Goal: Information Seeking & Learning: Learn about a topic

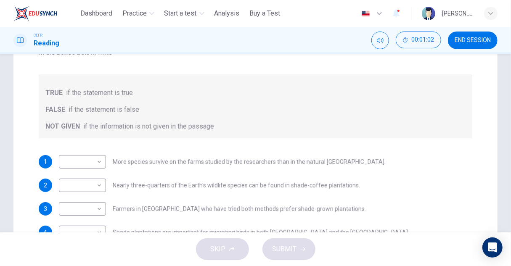
scroll to position [126, 0]
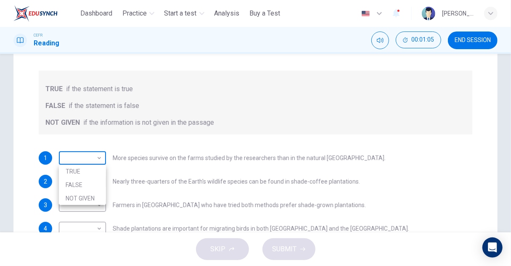
click at [92, 159] on body "This site uses cookies, as explained in our Privacy Policy . If you agree to th…" at bounding box center [255, 133] width 511 height 266
click at [91, 170] on li "TRUE" at bounding box center [82, 171] width 47 height 13
type input "****"
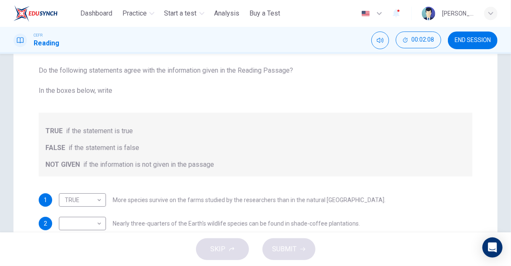
scroll to position [42, 0]
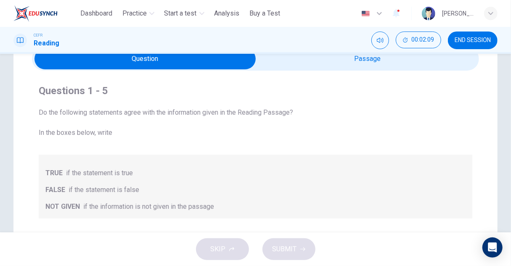
click at [347, 70] on span at bounding box center [255, 59] width 447 height 24
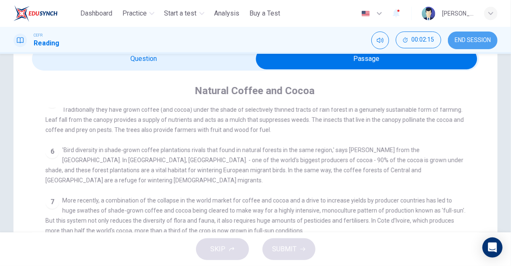
click at [470, 42] on span "END SESSION" at bounding box center [473, 40] width 36 height 7
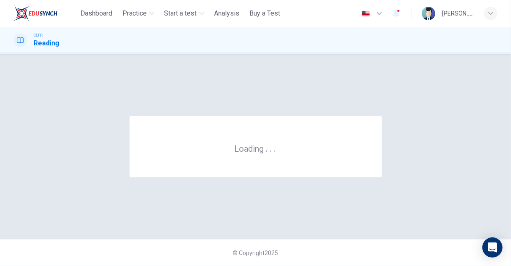
scroll to position [0, 0]
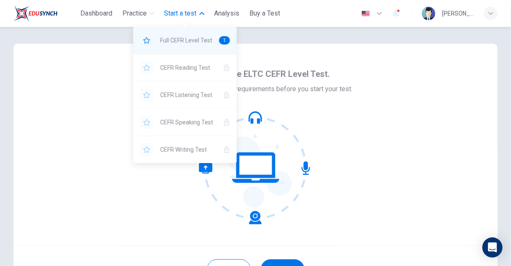
click at [198, 39] on span "Full CEFR Level Test" at bounding box center [186, 40] width 52 height 10
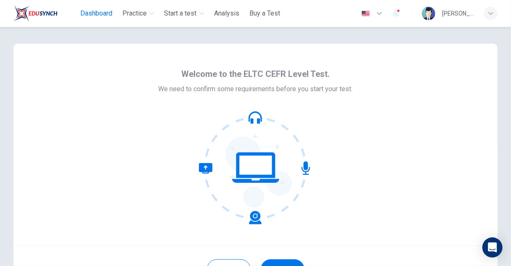
click at [96, 6] on button "Dashboard" at bounding box center [96, 13] width 39 height 15
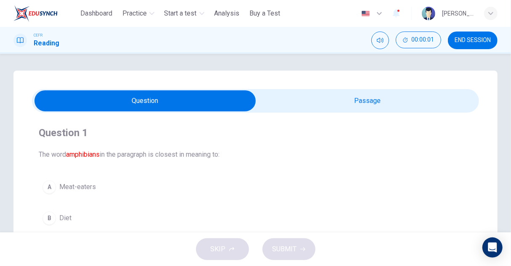
click at [397, 14] on icon "button" at bounding box center [396, 13] width 7 height 8
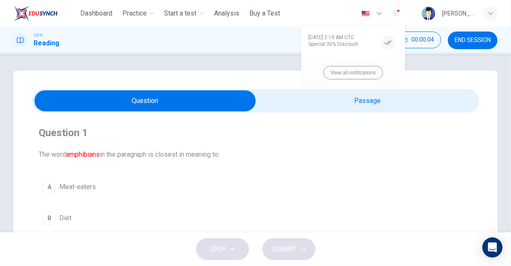
click at [397, 14] on div at bounding box center [255, 133] width 511 height 266
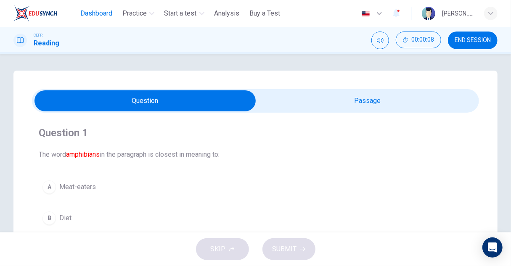
click at [102, 14] on span "Dashboard" at bounding box center [96, 13] width 32 height 10
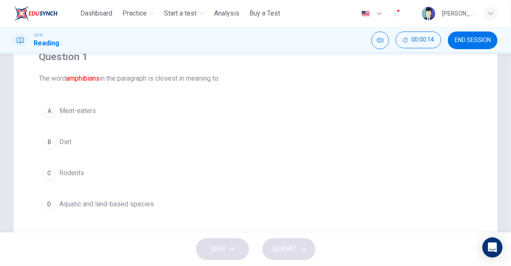
scroll to position [84, 0]
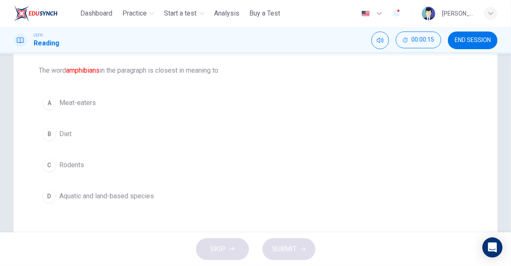
click at [118, 194] on span "Aquatic and land-based species" at bounding box center [106, 196] width 95 height 10
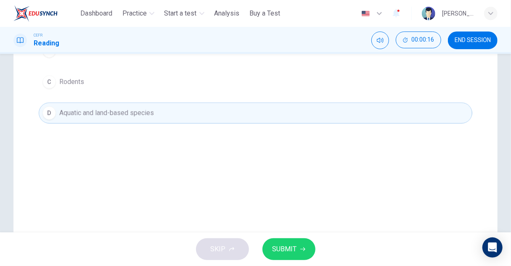
scroll to position [168, 0]
click at [290, 249] on span "SUBMIT" at bounding box center [285, 250] width 24 height 12
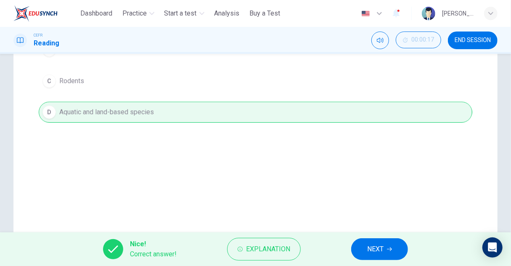
click at [365, 246] on button "NEXT" at bounding box center [379, 249] width 57 height 22
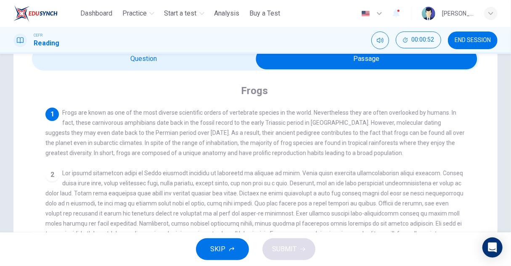
scroll to position [0, 0]
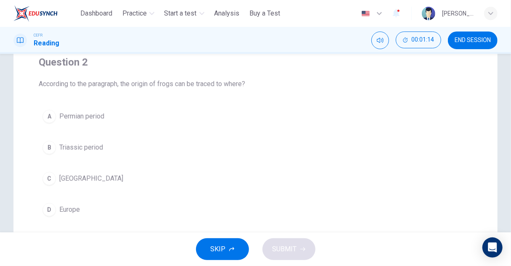
scroll to position [84, 0]
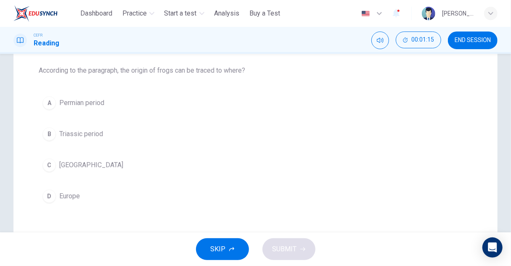
click at [82, 163] on span "[GEOGRAPHIC_DATA]" at bounding box center [91, 165] width 64 height 10
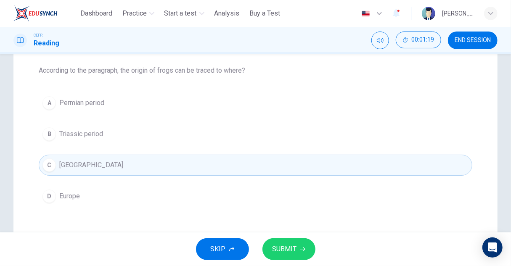
click at [294, 251] on span "SUBMIT" at bounding box center [285, 250] width 24 height 12
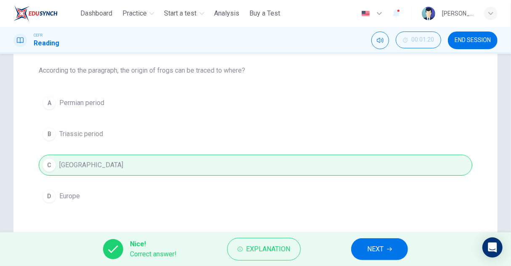
click at [381, 240] on button "NEXT" at bounding box center [379, 249] width 57 height 22
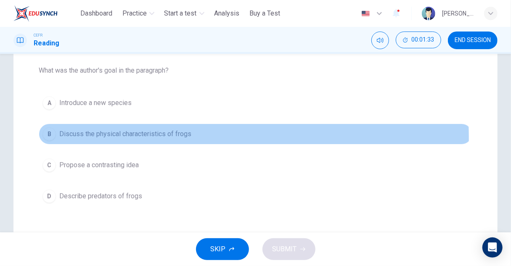
click at [179, 138] on span "Discuss the physical characteristics of frogs" at bounding box center [125, 134] width 132 height 10
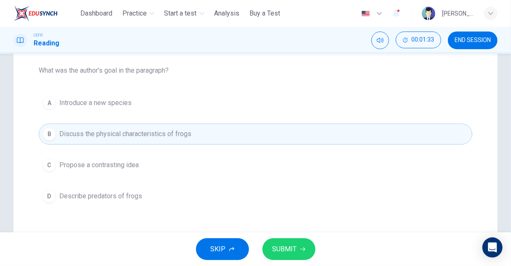
drag, startPoint x: 297, startPoint y: 246, endPoint x: 315, endPoint y: 236, distance: 20.9
click at [297, 245] on button "SUBMIT" at bounding box center [288, 249] width 53 height 22
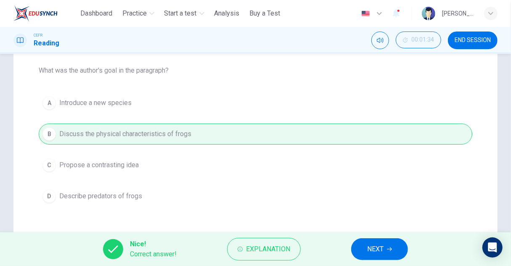
click at [370, 242] on button "NEXT" at bounding box center [379, 249] width 57 height 22
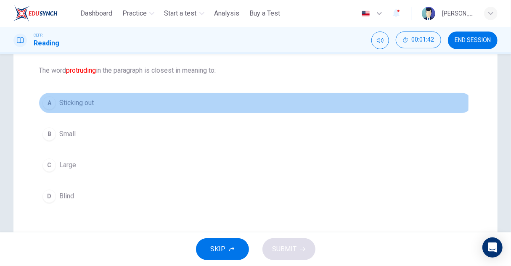
drag, startPoint x: 80, startPoint y: 101, endPoint x: 120, endPoint y: 125, distance: 46.4
click at [80, 101] on span "Sticking out" at bounding box center [76, 103] width 34 height 10
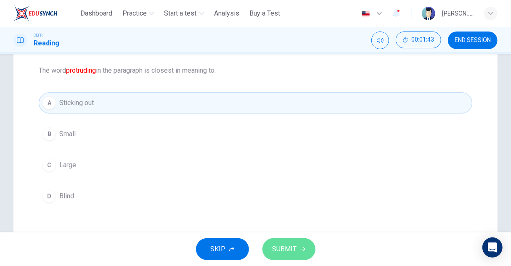
drag, startPoint x: 278, startPoint y: 250, endPoint x: 291, endPoint y: 224, distance: 28.8
click at [279, 249] on span "SUBMIT" at bounding box center [285, 250] width 24 height 12
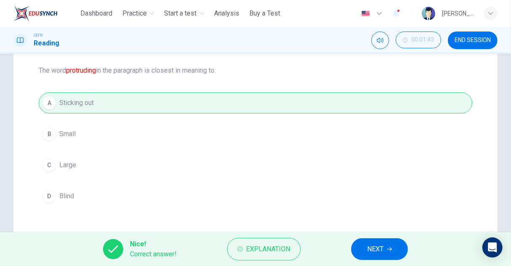
click at [372, 251] on span "NEXT" at bounding box center [375, 250] width 16 height 12
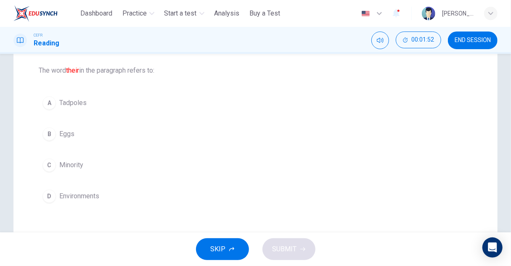
click at [73, 93] on button "A Tadpoles" at bounding box center [256, 103] width 434 height 21
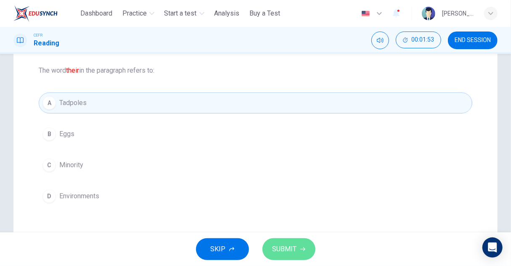
click at [302, 250] on icon "button" at bounding box center [302, 249] width 5 height 5
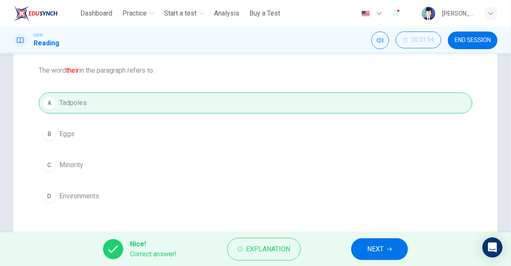
click at [377, 247] on span "NEXT" at bounding box center [375, 250] width 16 height 12
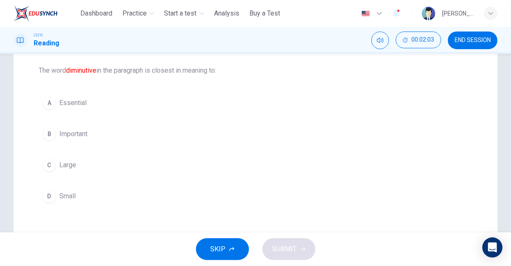
drag, startPoint x: 69, startPoint y: 196, endPoint x: 90, endPoint y: 205, distance: 23.4
click at [68, 195] on span "Small" at bounding box center [67, 196] width 16 height 10
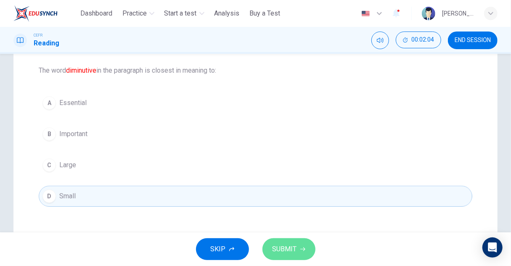
drag, startPoint x: 269, startPoint y: 242, endPoint x: 312, endPoint y: 241, distance: 43.3
click at [270, 242] on button "SUBMIT" at bounding box center [288, 249] width 53 height 22
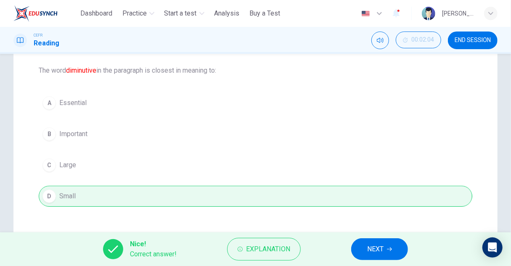
click at [379, 255] on span "NEXT" at bounding box center [375, 250] width 16 height 12
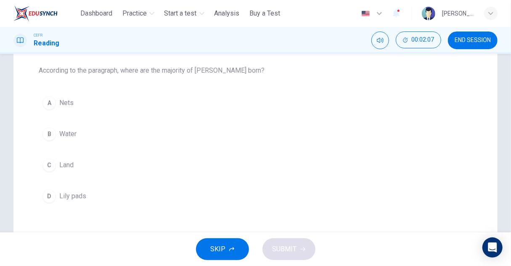
drag, startPoint x: 64, startPoint y: 140, endPoint x: 85, endPoint y: 143, distance: 20.9
click at [65, 139] on button "B Water" at bounding box center [256, 134] width 434 height 21
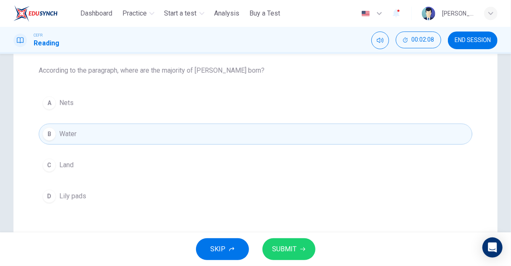
click at [301, 245] on button "SUBMIT" at bounding box center [288, 249] width 53 height 22
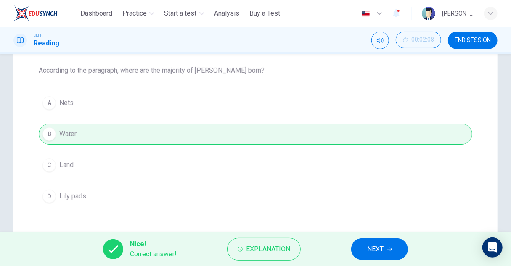
click at [368, 247] on span "NEXT" at bounding box center [375, 250] width 16 height 12
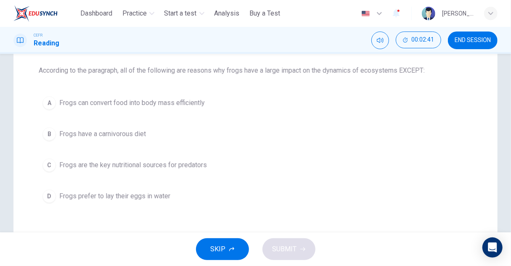
click at [196, 105] on span "Frogs can convert food into body mass efficiently" at bounding box center [132, 103] width 146 height 10
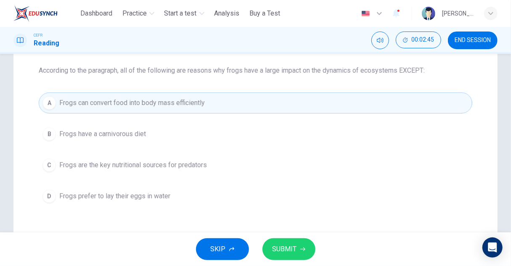
click at [161, 166] on span "Frogs are the key nutritional sources for predators" at bounding box center [133, 165] width 148 height 10
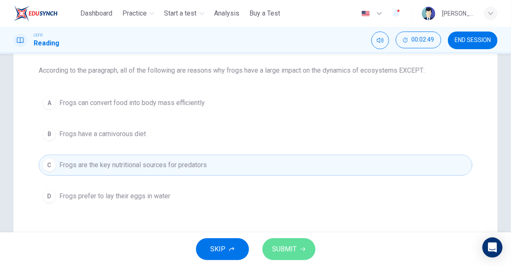
click at [286, 254] on span "SUBMIT" at bounding box center [285, 250] width 24 height 12
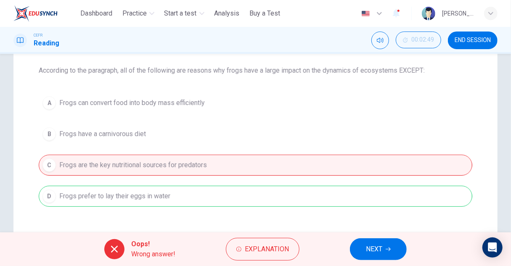
click at [220, 188] on div "A Frogs can convert food into body mass efficiently B Frogs have a carnivorous …" at bounding box center [256, 150] width 434 height 114
click at [369, 245] on span "NEXT" at bounding box center [374, 250] width 16 height 12
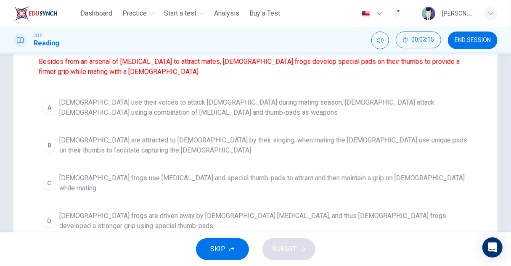
scroll to position [126, 0]
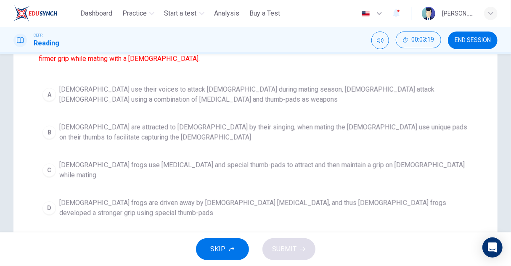
click at [251, 172] on button "C [DEMOGRAPHIC_DATA] frogs use [MEDICAL_DATA] and special thumb-pads to attract…" at bounding box center [256, 170] width 434 height 28
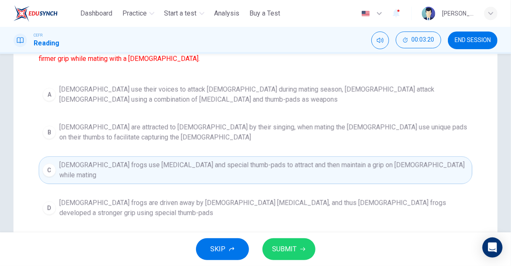
click at [298, 244] on button "SUBMIT" at bounding box center [288, 249] width 53 height 22
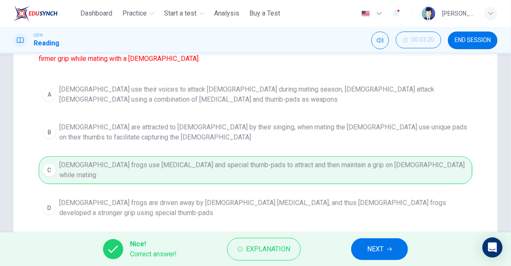
drag, startPoint x: 392, startPoint y: 248, endPoint x: 388, endPoint y: 244, distance: 5.4
click at [392, 249] on icon "button" at bounding box center [389, 249] width 5 height 5
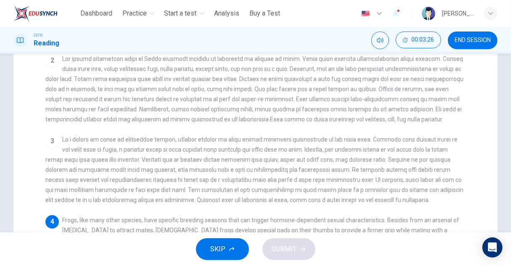
scroll to position [0, 0]
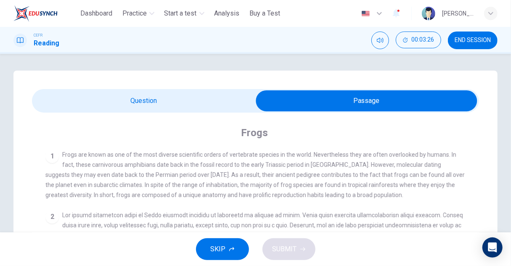
click at [166, 111] on span at bounding box center [255, 101] width 447 height 24
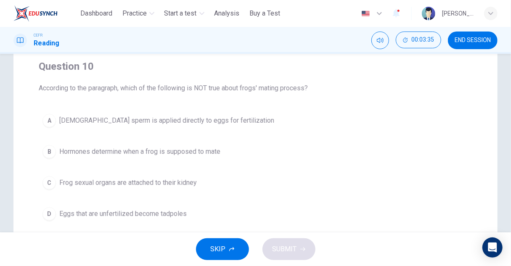
scroll to position [109, 0]
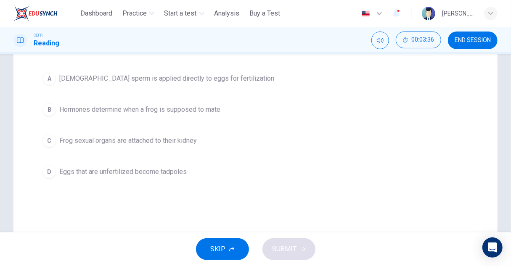
click at [160, 170] on span "Eggs that are unfertilized become tadpoles" at bounding box center [122, 172] width 127 height 10
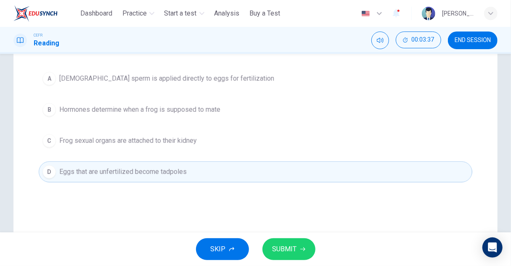
drag, startPoint x: 284, startPoint y: 250, endPoint x: 283, endPoint y: 231, distance: 18.5
click at [285, 250] on span "SUBMIT" at bounding box center [285, 250] width 24 height 12
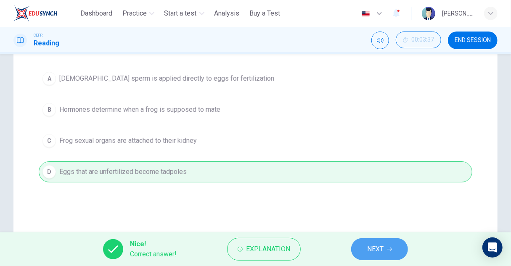
click at [369, 249] on span "NEXT" at bounding box center [375, 250] width 16 height 12
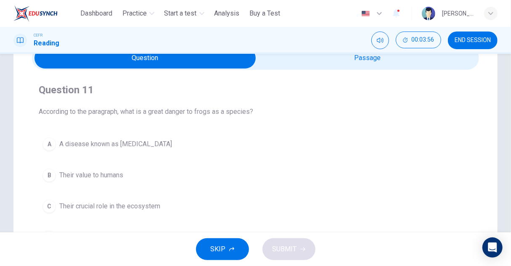
scroll to position [85, 0]
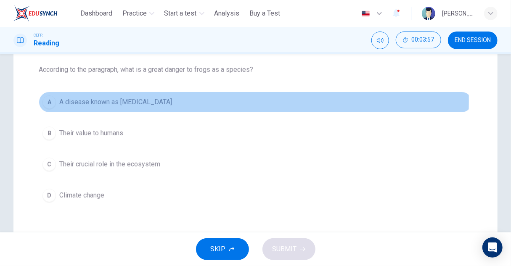
click at [151, 101] on span "A disease known as [MEDICAL_DATA]" at bounding box center [115, 102] width 113 height 10
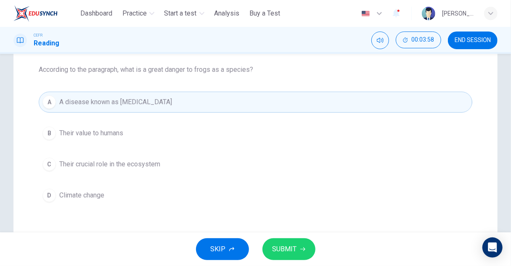
click at [287, 247] on span "SUBMIT" at bounding box center [285, 250] width 24 height 12
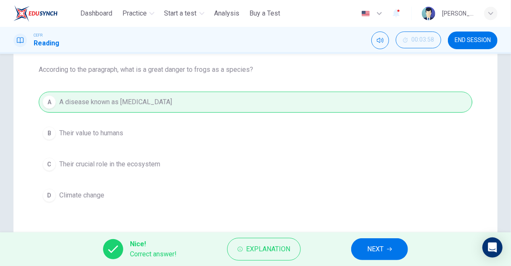
click at [385, 248] on button "NEXT" at bounding box center [379, 249] width 57 height 22
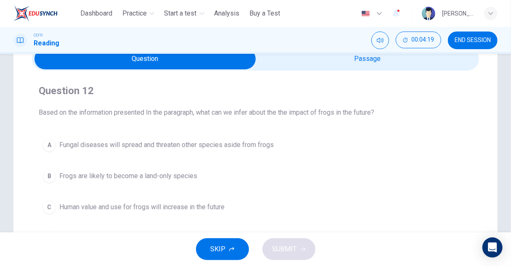
scroll to position [84, 0]
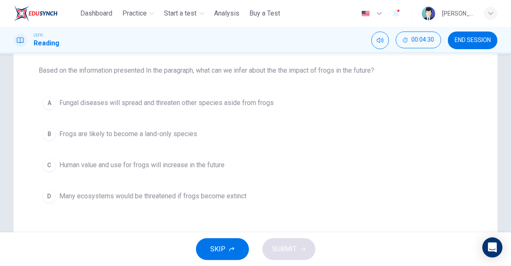
click at [269, 106] on span "Fungal diseases will spread and threaten other species aside from frogs" at bounding box center [166, 103] width 215 height 10
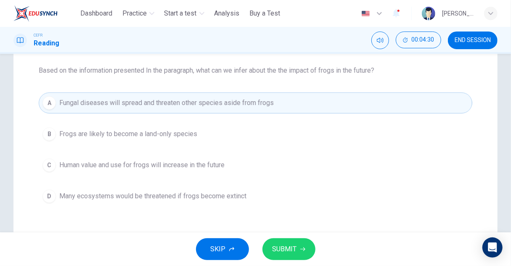
drag, startPoint x: 294, startPoint y: 250, endPoint x: 300, endPoint y: 233, distance: 18.0
click at [292, 251] on span "SUBMIT" at bounding box center [285, 250] width 24 height 12
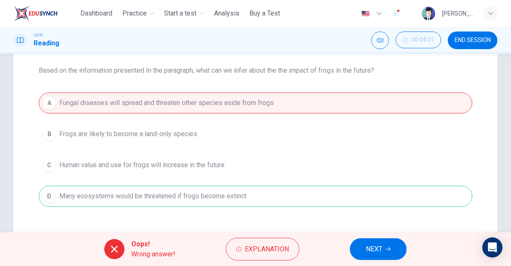
click at [385, 246] on button "NEXT" at bounding box center [378, 249] width 57 height 22
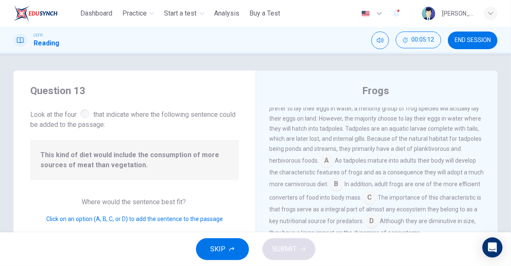
scroll to position [329, 0]
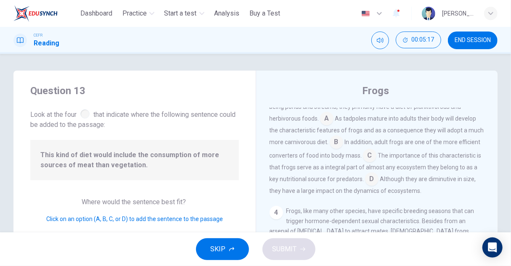
click at [343, 150] on input at bounding box center [336, 142] width 13 height 13
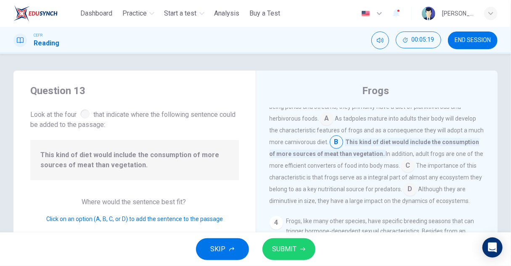
click at [299, 251] on button "SUBMIT" at bounding box center [288, 249] width 53 height 22
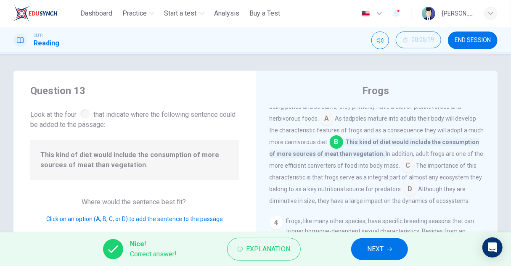
click at [374, 249] on span "NEXT" at bounding box center [375, 250] width 16 height 12
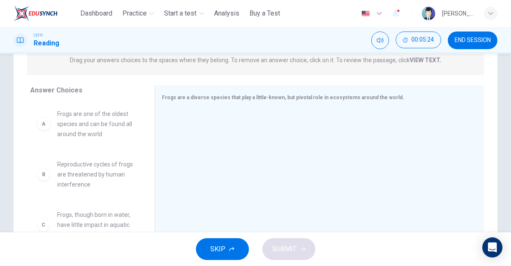
scroll to position [126, 0]
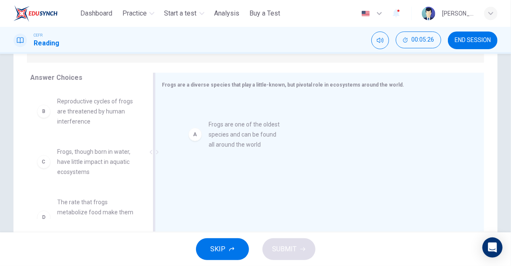
drag, startPoint x: 90, startPoint y: 111, endPoint x: 262, endPoint y: 137, distance: 174.4
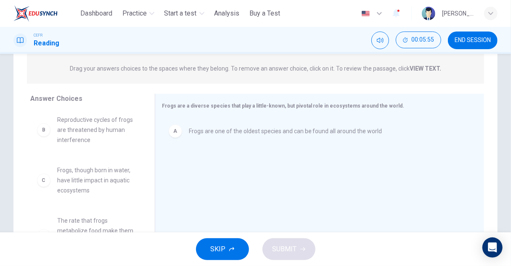
scroll to position [0, 0]
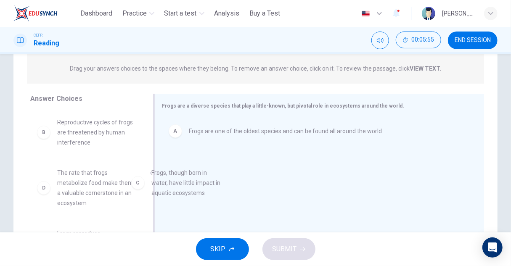
drag, startPoint x: 99, startPoint y: 180, endPoint x: 271, endPoint y: 181, distance: 172.4
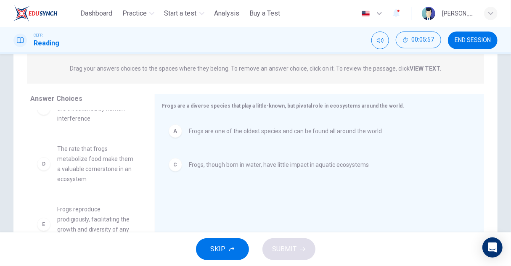
scroll to position [42, 0]
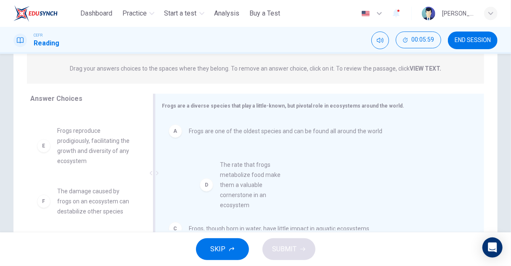
drag, startPoint x: 102, startPoint y: 160, endPoint x: 272, endPoint y: 195, distance: 173.6
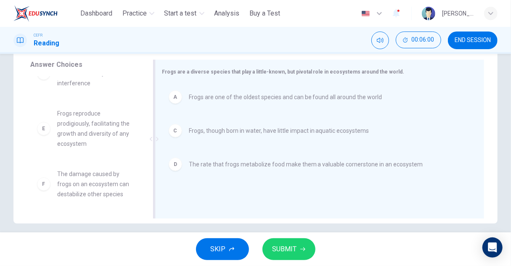
scroll to position [25, 0]
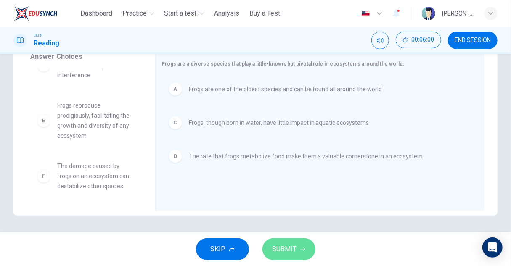
click at [300, 252] on icon "button" at bounding box center [302, 249] width 5 height 5
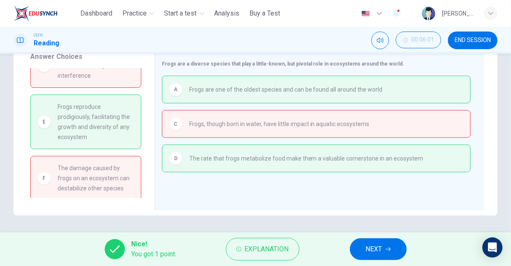
click at [387, 245] on button "NEXT" at bounding box center [378, 249] width 57 height 22
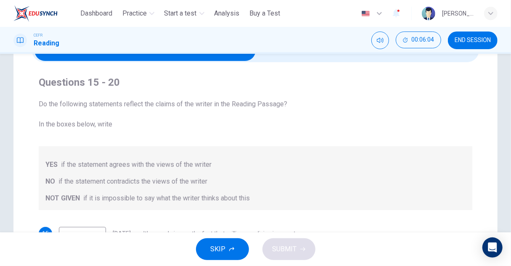
scroll to position [0, 0]
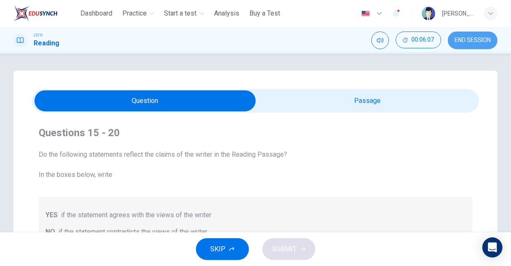
click at [475, 39] on span "END SESSION" at bounding box center [473, 40] width 36 height 7
click at [374, 87] on div "Questions 15 - 20 Do the following statements reflect the claims of the writer …" at bounding box center [255, 256] width 484 height 370
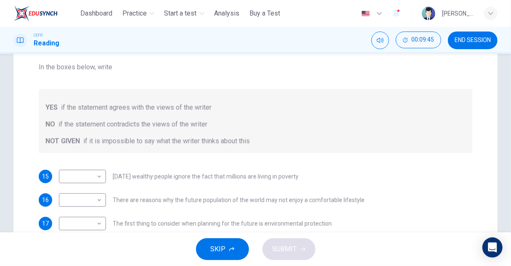
scroll to position [126, 0]
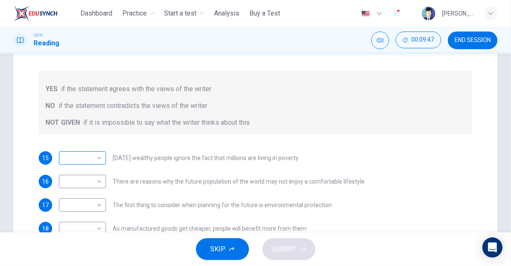
click at [101, 160] on body "This site uses cookies, as explained in our Privacy Policy . If you agree to th…" at bounding box center [255, 133] width 511 height 266
click at [83, 171] on li "YES" at bounding box center [82, 171] width 47 height 13
type input "***"
click at [85, 182] on body "This site uses cookies, as explained in our Privacy Policy . If you agree to th…" at bounding box center [255, 133] width 511 height 266
click at [82, 196] on li "YES" at bounding box center [82, 194] width 47 height 13
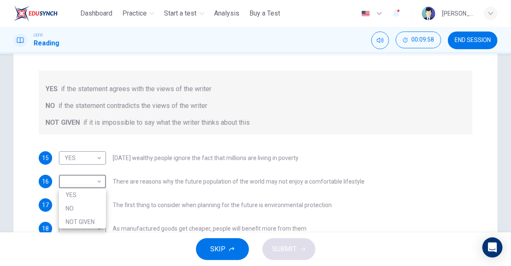
type input "***"
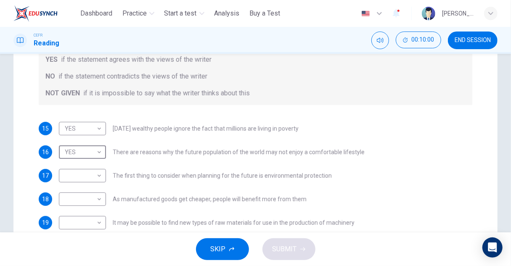
scroll to position [168, 0]
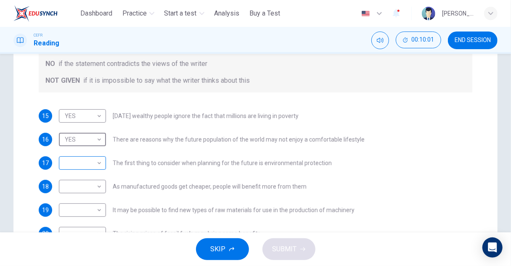
click at [88, 164] on body "This site uses cookies, as explained in our Privacy Policy . If you agree to th…" at bounding box center [255, 133] width 511 height 266
click at [94, 177] on li "YES" at bounding box center [82, 176] width 47 height 13
type input "***"
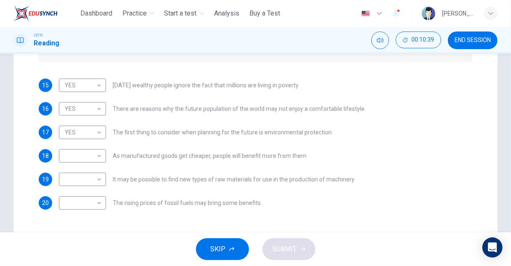
scroll to position [210, 0]
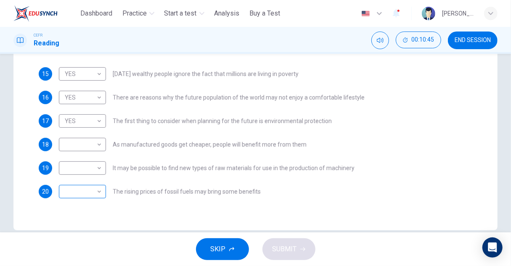
click at [86, 191] on body "This site uses cookies, as explained in our Privacy Policy . If you agree to th…" at bounding box center [255, 133] width 511 height 266
click at [177, 202] on div at bounding box center [255, 133] width 511 height 266
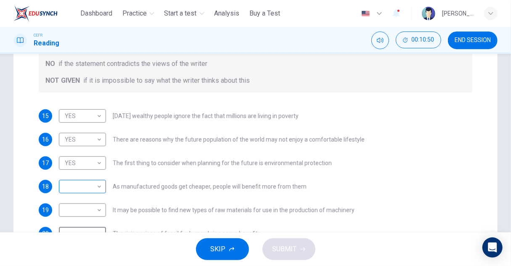
click at [85, 187] on body "This site uses cookies, as explained in our Privacy Policy . If you agree to th…" at bounding box center [255, 133] width 511 height 266
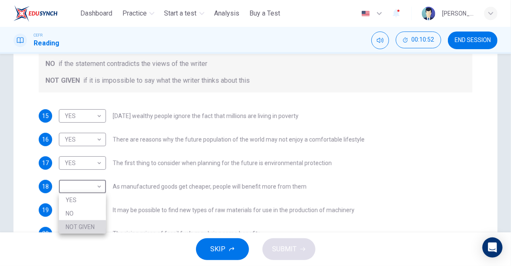
click at [97, 224] on li "NOT GIVEN" at bounding box center [82, 226] width 47 height 13
type input "*********"
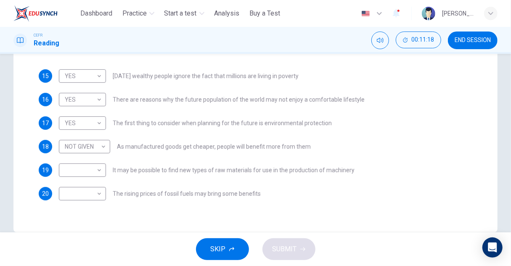
scroll to position [210, 0]
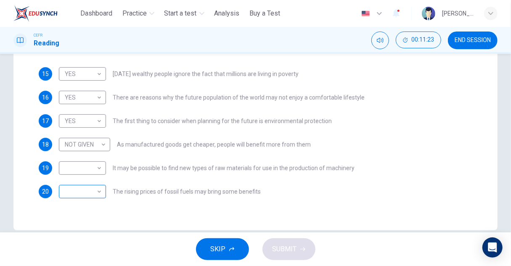
click at [85, 196] on body "This site uses cookies, as explained in our Privacy Policy . If you agree to th…" at bounding box center [255, 133] width 511 height 266
click at [100, 205] on li "YES" at bounding box center [82, 205] width 47 height 13
type input "***"
click at [76, 172] on body "This site uses cookies, as explained in our Privacy Policy . If you agree to th…" at bounding box center [255, 133] width 511 height 266
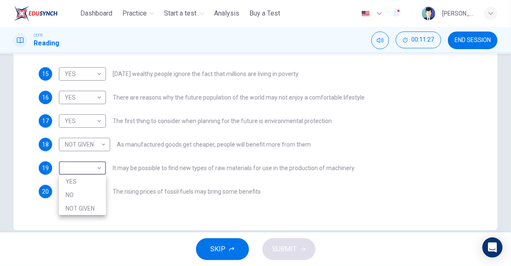
click at [94, 185] on li "YES" at bounding box center [82, 181] width 47 height 13
type input "***"
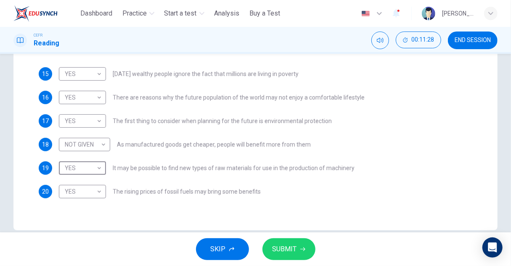
click at [283, 249] on span "SUBMIT" at bounding box center [285, 250] width 24 height 12
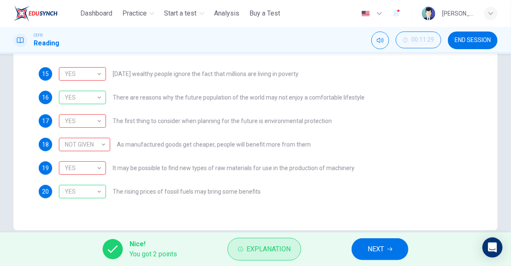
click at [260, 244] on span "Explanation" at bounding box center [268, 250] width 44 height 12
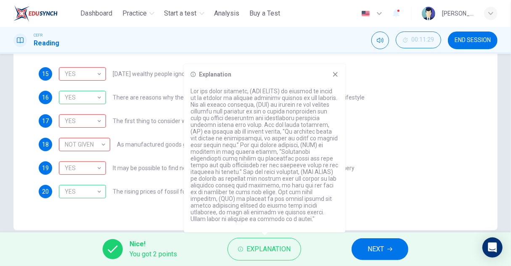
click at [411, 185] on div "15 YES *** ​ [DATE] wealthy people ignore the fact that millions are living in …" at bounding box center [256, 132] width 434 height 131
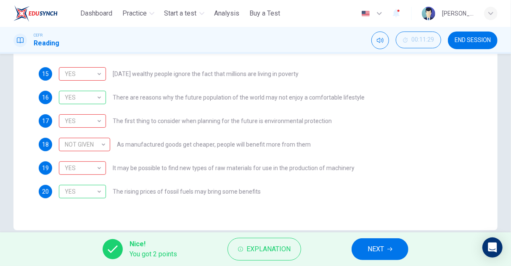
click at [381, 249] on span "NEXT" at bounding box center [376, 250] width 16 height 12
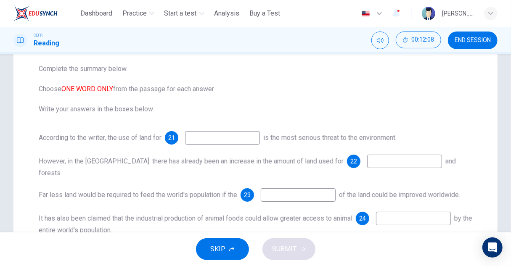
scroll to position [194, 0]
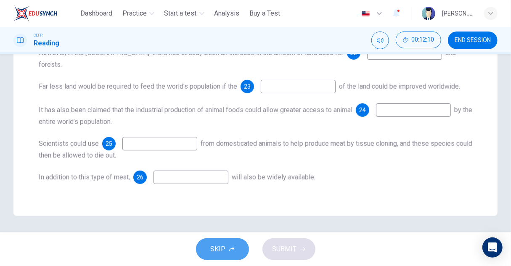
click at [229, 251] on icon "button" at bounding box center [231, 249] width 5 height 5
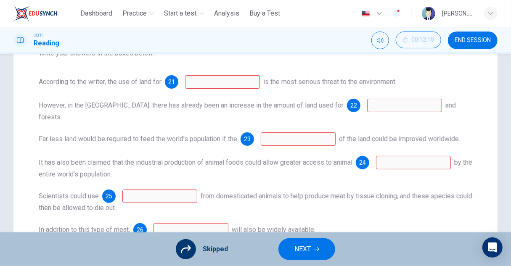
scroll to position [68, 0]
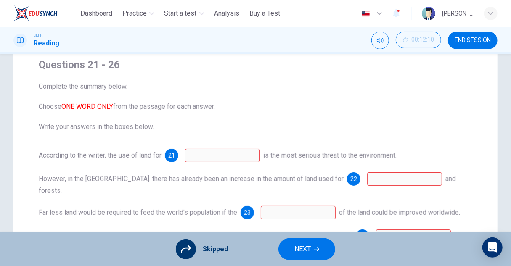
click at [309, 250] on span "NEXT" at bounding box center [302, 250] width 16 height 12
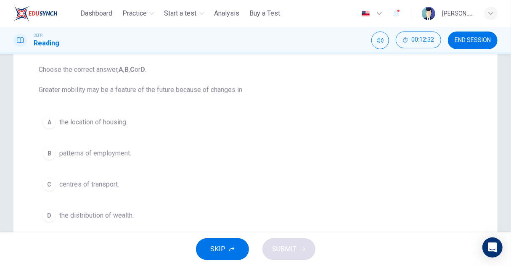
scroll to position [127, 0]
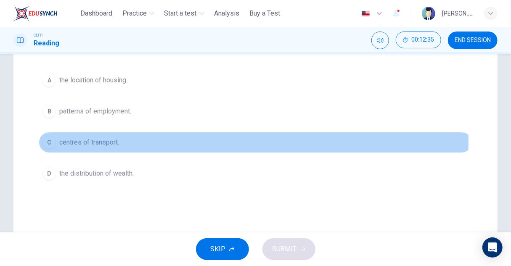
click at [108, 141] on span "centres of transport." at bounding box center [89, 143] width 60 height 10
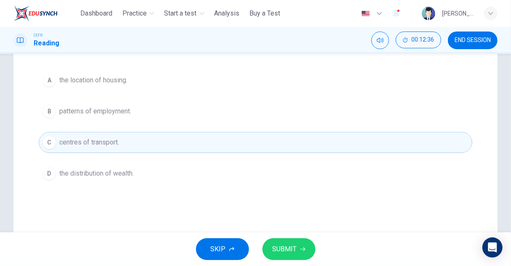
click at [292, 238] on div "SKIP SUBMIT" at bounding box center [255, 250] width 511 height 34
click at [284, 249] on span "SUBMIT" at bounding box center [285, 250] width 24 height 12
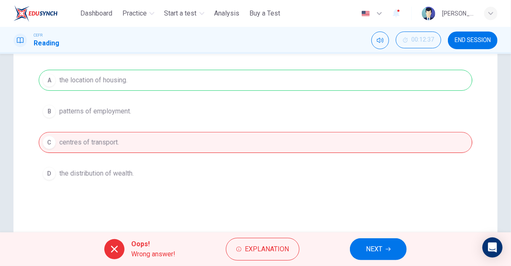
click at [371, 249] on span "NEXT" at bounding box center [374, 250] width 16 height 12
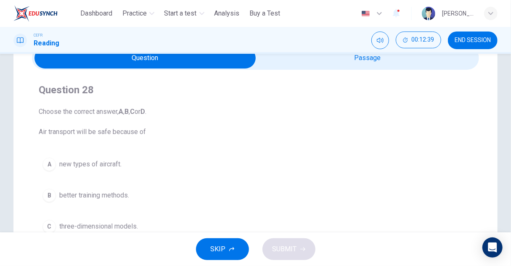
scroll to position [85, 0]
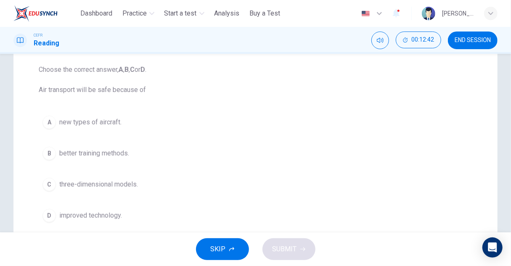
drag, startPoint x: 82, startPoint y: 217, endPoint x: 109, endPoint y: 217, distance: 26.1
click at [82, 217] on span "improved technology." at bounding box center [90, 216] width 63 height 10
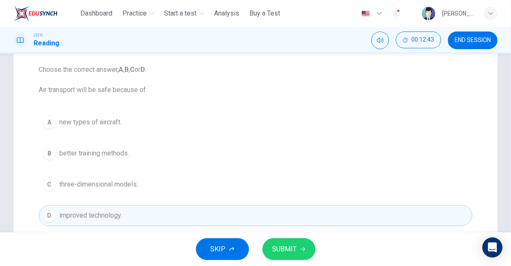
click at [284, 250] on span "SUBMIT" at bounding box center [285, 250] width 24 height 12
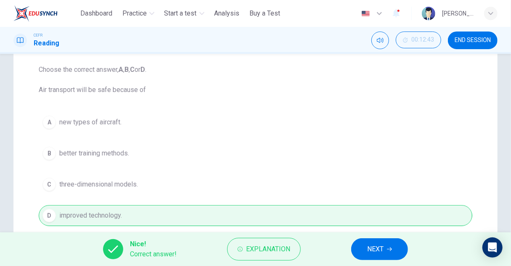
click at [379, 249] on span "NEXT" at bounding box center [375, 250] width 16 height 12
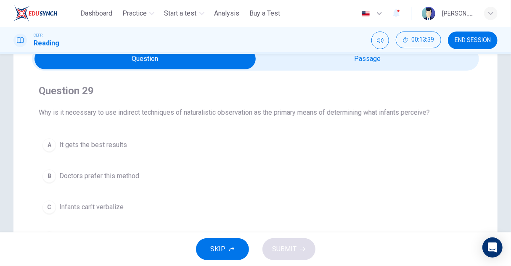
scroll to position [84, 0]
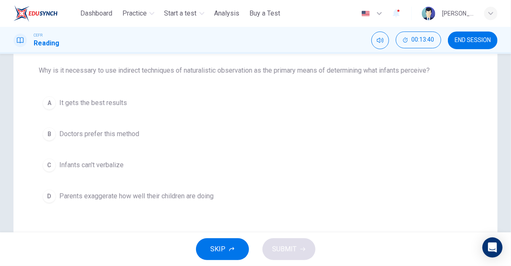
click at [83, 159] on button "C Infants can't verbalize" at bounding box center [256, 165] width 434 height 21
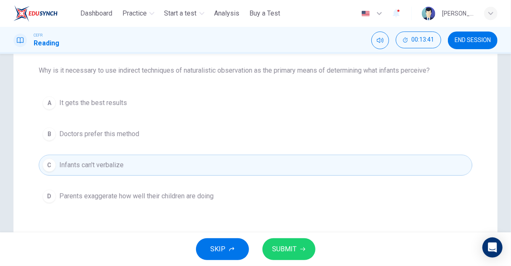
click at [290, 253] on span "SUBMIT" at bounding box center [285, 250] width 24 height 12
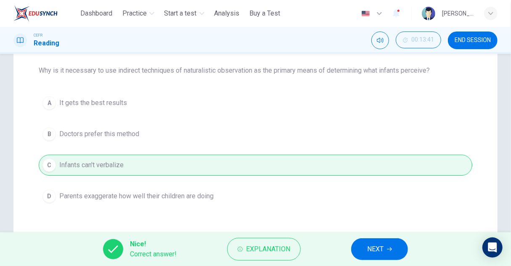
click at [373, 245] on span "NEXT" at bounding box center [375, 250] width 16 height 12
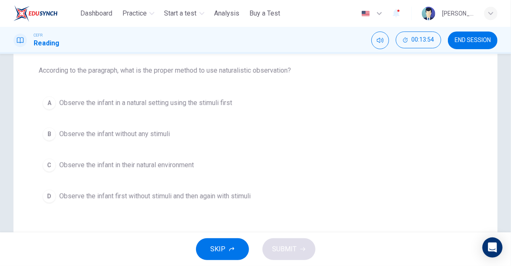
click at [214, 105] on span "Observe the infant in a natural setting using the stimuli first" at bounding box center [145, 103] width 173 height 10
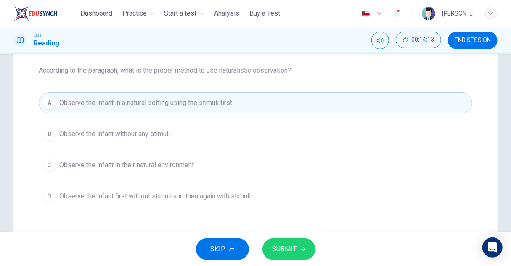
drag, startPoint x: 293, startPoint y: 250, endPoint x: 294, endPoint y: 225, distance: 25.2
click at [294, 250] on span "SUBMIT" at bounding box center [285, 250] width 24 height 12
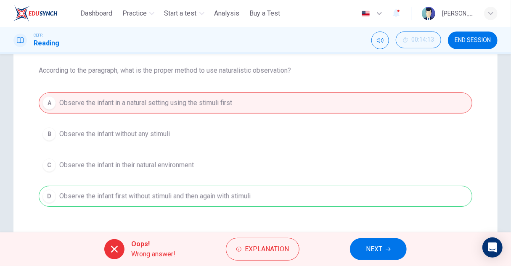
click at [389, 244] on button "NEXT" at bounding box center [378, 249] width 57 height 22
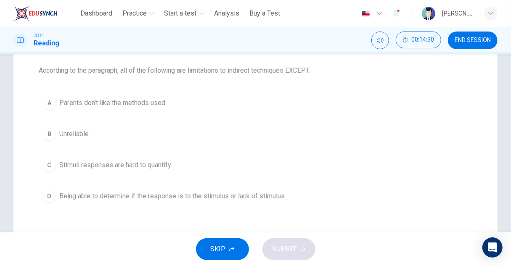
scroll to position [42, 0]
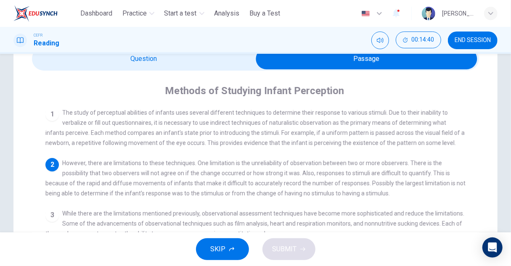
click at [199, 69] on span at bounding box center [255, 59] width 447 height 24
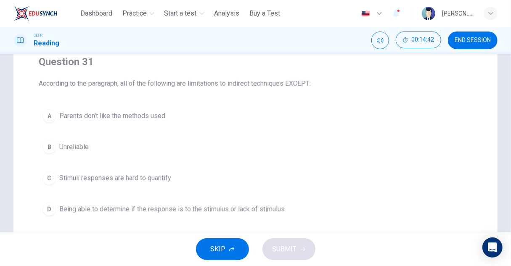
scroll to position [84, 0]
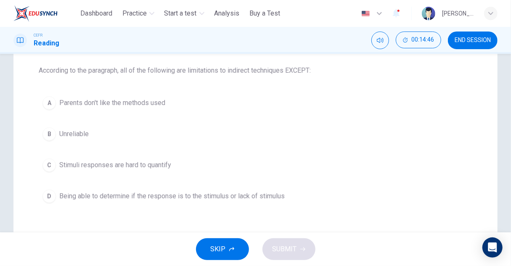
click at [240, 199] on span "Being able to determine if the response is to the stimulus or lack of stimulus" at bounding box center [171, 196] width 225 height 10
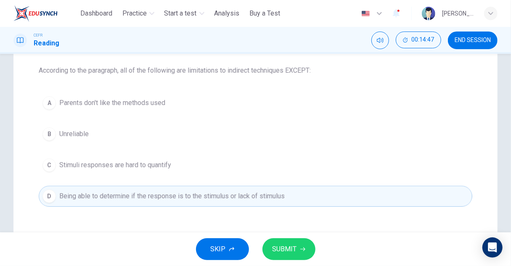
click at [294, 266] on div "SKIP SUBMIT" at bounding box center [255, 250] width 511 height 34
click at [294, 253] on span "SUBMIT" at bounding box center [285, 250] width 24 height 12
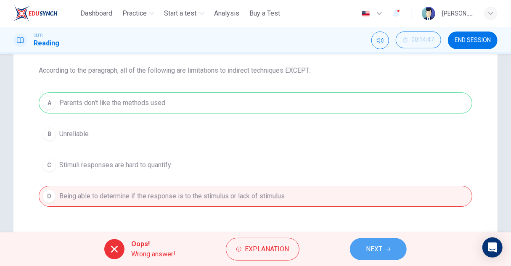
click at [371, 252] on span "NEXT" at bounding box center [374, 250] width 16 height 12
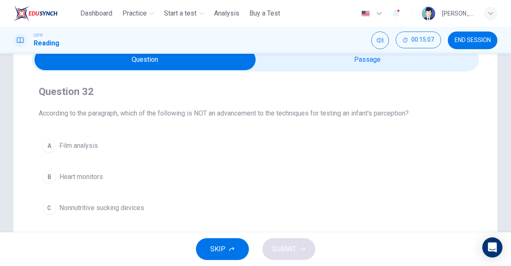
scroll to position [126, 0]
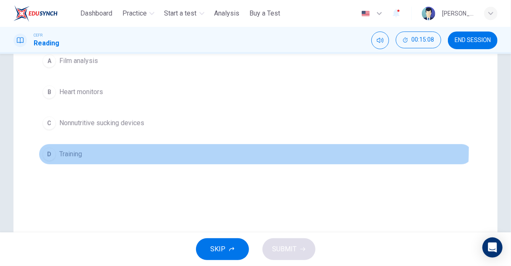
drag, startPoint x: 60, startPoint y: 145, endPoint x: 80, endPoint y: 164, distance: 27.7
click at [60, 148] on button "D Training" at bounding box center [256, 154] width 434 height 21
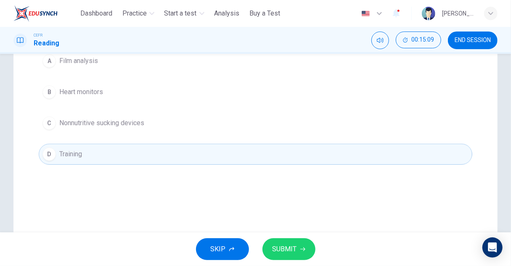
click at [297, 244] on button "SUBMIT" at bounding box center [288, 249] width 53 height 22
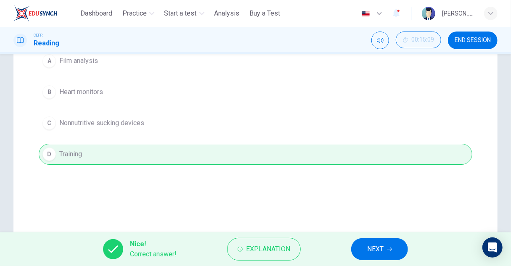
click at [368, 248] on span "NEXT" at bounding box center [375, 250] width 16 height 12
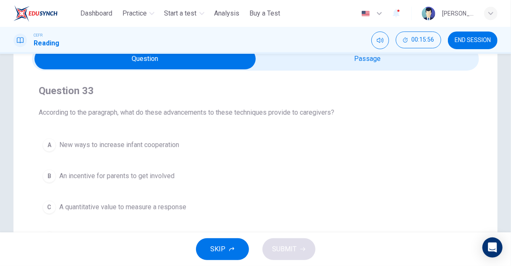
scroll to position [84, 0]
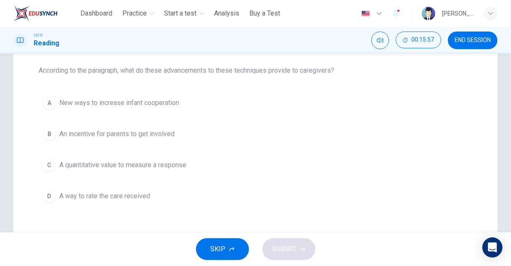
click at [142, 132] on span "An incentive for parents to get involved" at bounding box center [116, 134] width 115 height 10
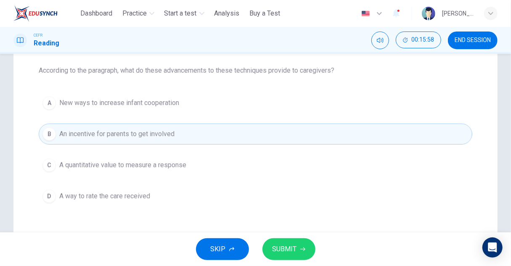
click at [291, 249] on span "SUBMIT" at bounding box center [285, 250] width 24 height 12
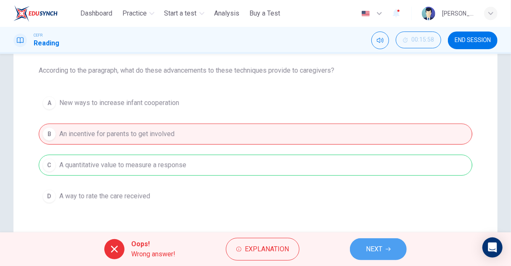
click at [391, 245] on button "NEXT" at bounding box center [378, 249] width 57 height 22
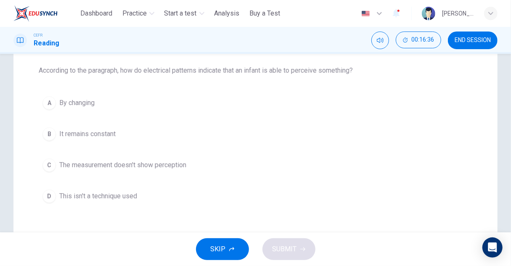
click at [74, 104] on span "By changing" at bounding box center [76, 103] width 35 height 10
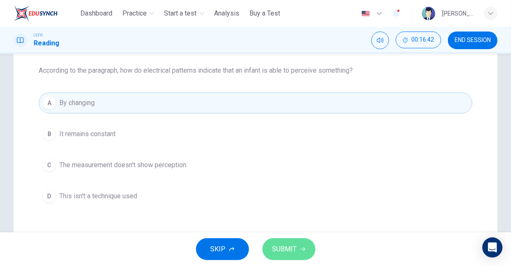
click at [284, 254] on span "SUBMIT" at bounding box center [285, 250] width 24 height 12
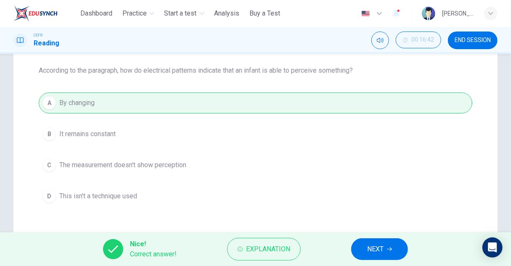
click at [366, 249] on button "NEXT" at bounding box center [379, 249] width 57 height 22
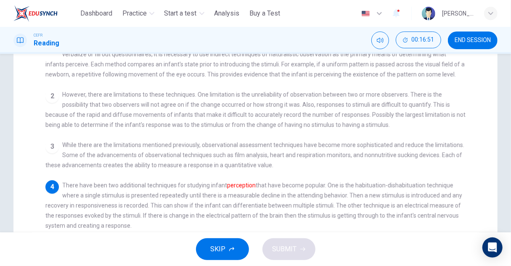
scroll to position [0, 0]
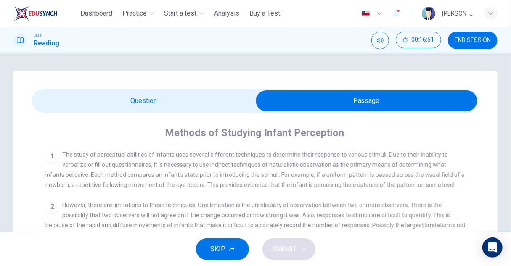
click at [138, 82] on div "Question 35 The word perception in the paragraph is closest in meaning to: A Ig…" at bounding box center [255, 247] width 484 height 353
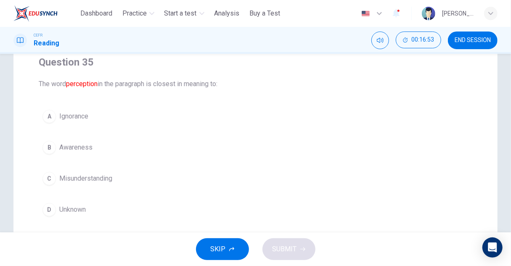
scroll to position [84, 0]
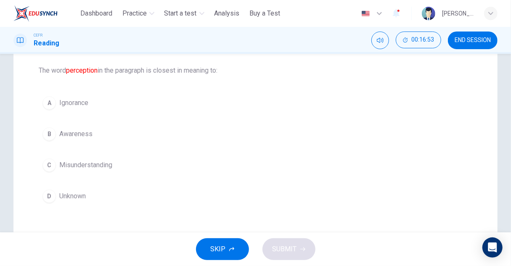
click at [93, 135] on button "B Awareness" at bounding box center [256, 134] width 434 height 21
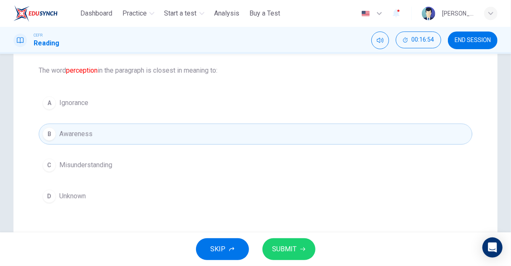
drag, startPoint x: 297, startPoint y: 251, endPoint x: 302, endPoint y: 228, distance: 24.1
click at [297, 251] on button "SUBMIT" at bounding box center [288, 249] width 53 height 22
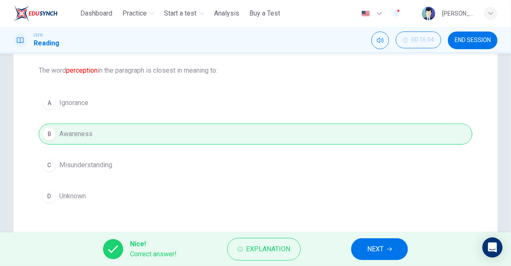
click at [378, 251] on span "NEXT" at bounding box center [375, 250] width 16 height 12
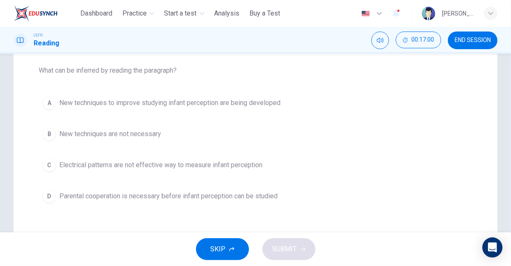
click at [174, 92] on div "Question 36 What can be inferred by reading the paragraph? A New techniques to …" at bounding box center [255, 124] width 447 height 178
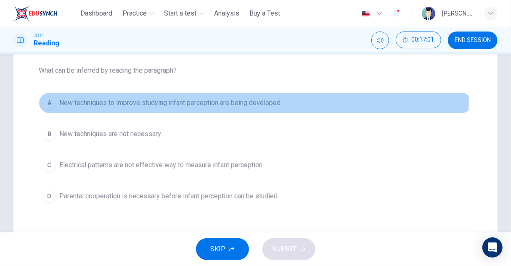
click at [215, 99] on span "New techniques to improve studying infant perception are being developed" at bounding box center [169, 103] width 221 height 10
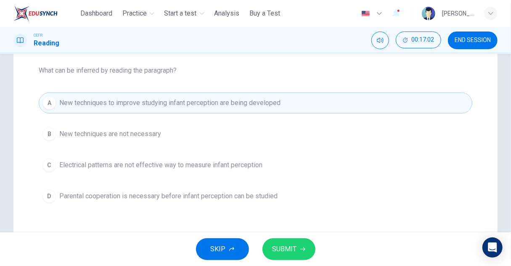
drag, startPoint x: 288, startPoint y: 254, endPoint x: 291, endPoint y: 237, distance: 17.2
click at [288, 254] on span "SUBMIT" at bounding box center [285, 250] width 24 height 12
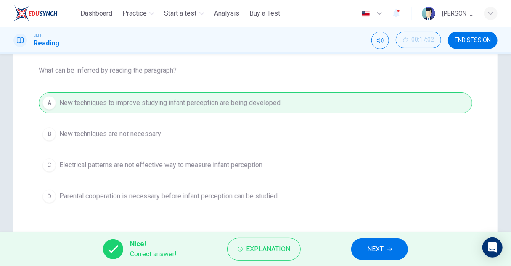
click at [379, 252] on span "NEXT" at bounding box center [375, 250] width 16 height 12
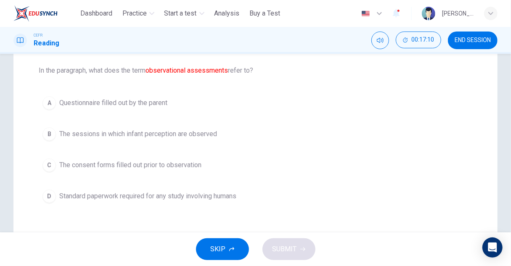
click at [207, 133] on span "The sessions in which infant perception are observed" at bounding box center [138, 134] width 158 height 10
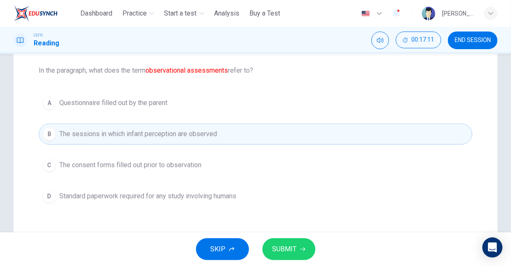
drag, startPoint x: 288, startPoint y: 254, endPoint x: 305, endPoint y: 217, distance: 40.8
click at [287, 255] on span "SUBMIT" at bounding box center [285, 250] width 24 height 12
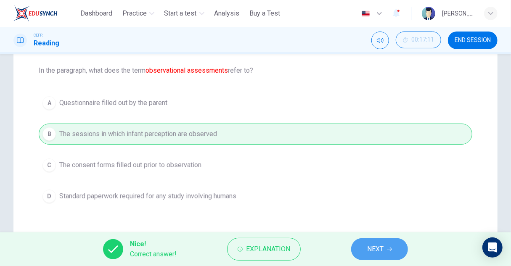
click at [387, 245] on button "NEXT" at bounding box center [379, 249] width 57 height 22
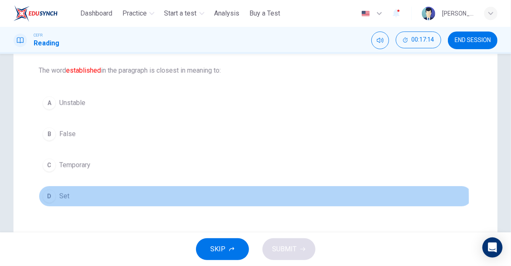
click at [72, 199] on button "D Set" at bounding box center [256, 196] width 434 height 21
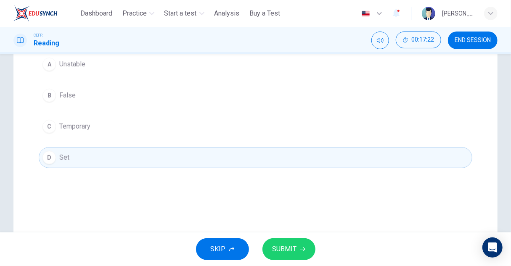
scroll to position [126, 0]
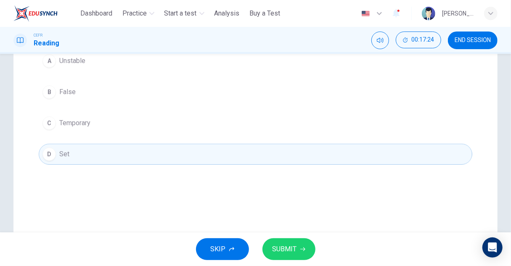
click at [294, 249] on span "SUBMIT" at bounding box center [285, 250] width 24 height 12
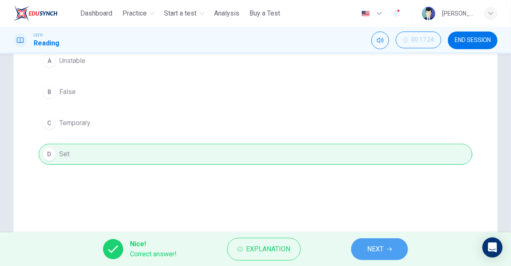
drag, startPoint x: 373, startPoint y: 249, endPoint x: 328, endPoint y: 213, distance: 58.0
click at [373, 249] on span "NEXT" at bounding box center [375, 250] width 16 height 12
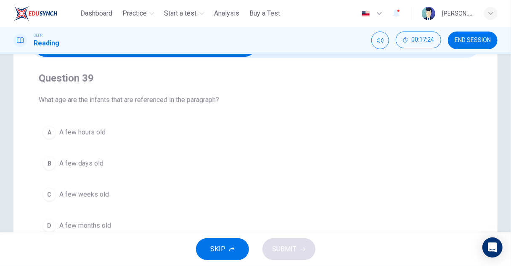
scroll to position [42, 0]
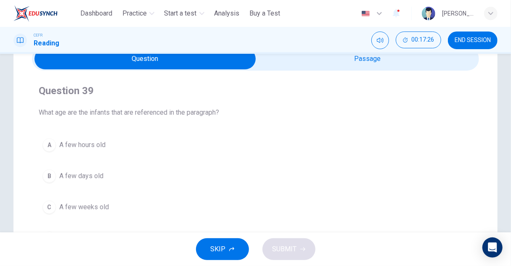
click at [300, 72] on div "Question 39 What age are the infants that are referenced in the paragraph? A A …" at bounding box center [255, 167] width 447 height 192
click at [323, 69] on div "Question 39 What age are the infants that are referenced in the paragraph? A A …" at bounding box center [255, 198] width 484 height 338
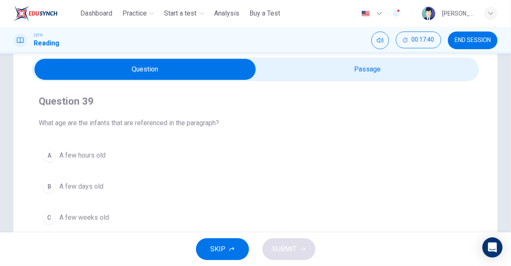
scroll to position [84, 0]
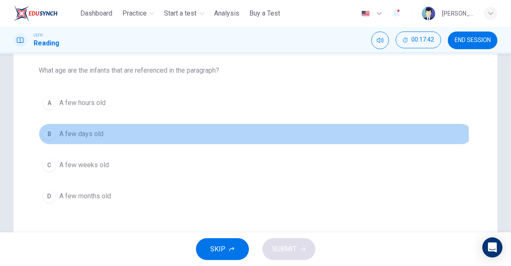
drag, startPoint x: 74, startPoint y: 138, endPoint x: 132, endPoint y: 163, distance: 62.6
click at [75, 138] on span "A few days old" at bounding box center [81, 134] width 44 height 10
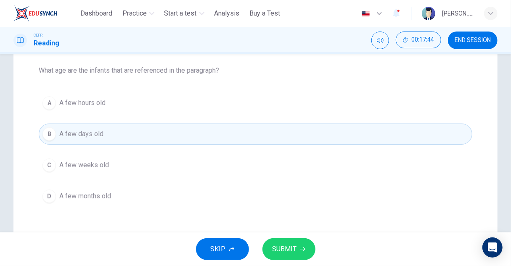
click at [291, 249] on span "SUBMIT" at bounding box center [285, 250] width 24 height 12
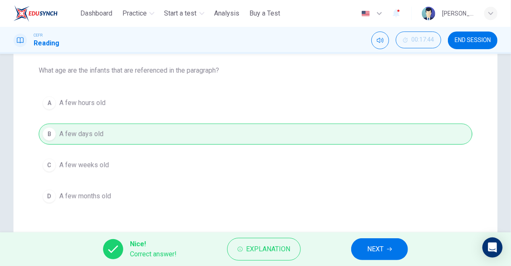
click at [380, 250] on span "NEXT" at bounding box center [375, 250] width 16 height 12
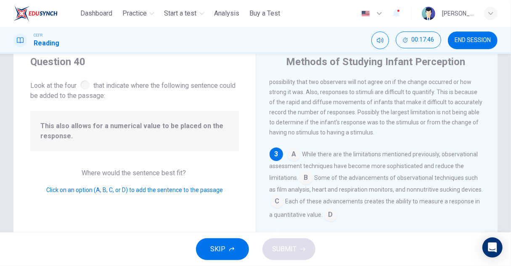
scroll to position [42, 0]
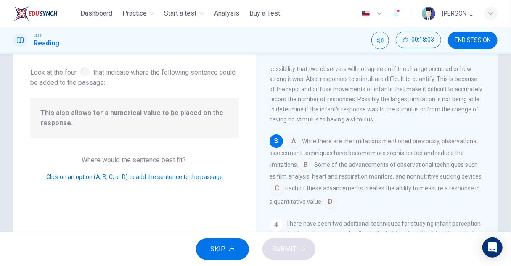
click at [337, 209] on input at bounding box center [330, 202] width 13 height 13
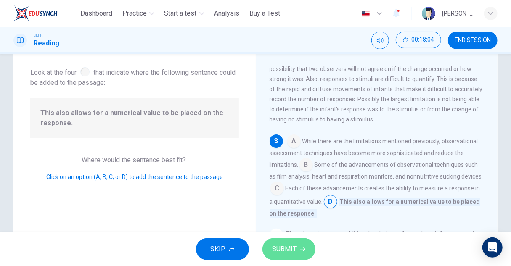
click at [287, 252] on span "SUBMIT" at bounding box center [285, 250] width 24 height 12
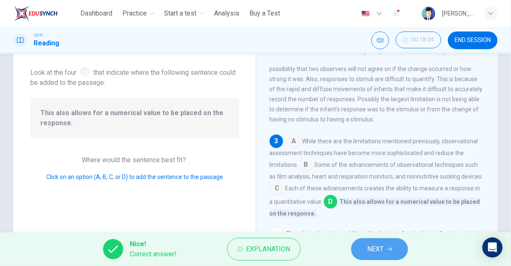
click at [368, 251] on span "NEXT" at bounding box center [375, 250] width 16 height 12
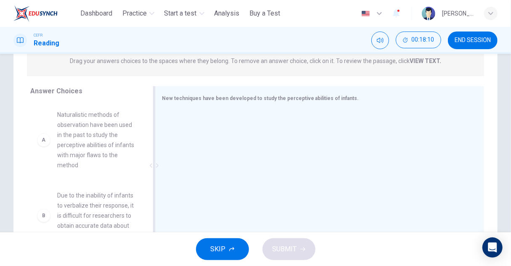
scroll to position [126, 0]
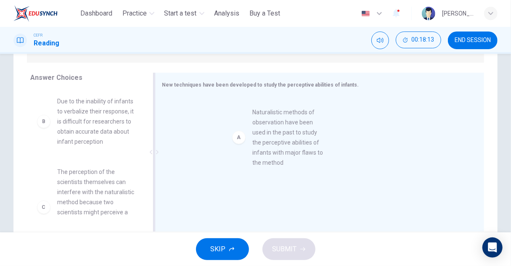
drag, startPoint x: 76, startPoint y: 130, endPoint x: 273, endPoint y: 141, distance: 197.6
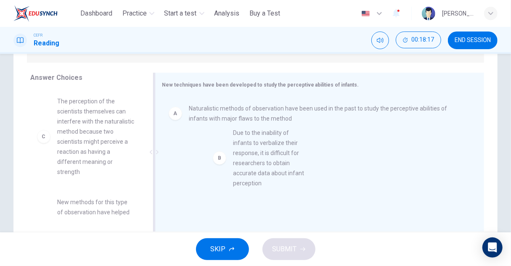
drag, startPoint x: 89, startPoint y: 132, endPoint x: 268, endPoint y: 167, distance: 183.0
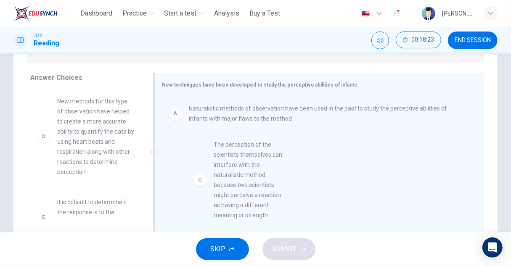
drag, startPoint x: 109, startPoint y: 129, endPoint x: 268, endPoint y: 175, distance: 165.6
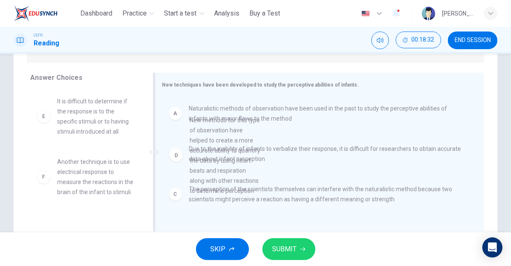
drag, startPoint x: 114, startPoint y: 129, endPoint x: 253, endPoint y: 147, distance: 140.0
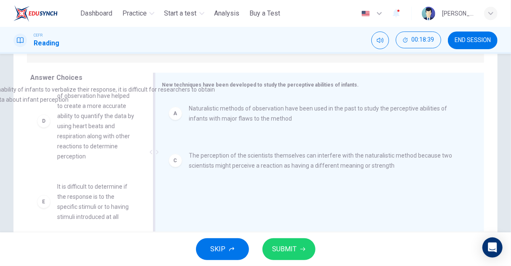
scroll to position [0, 0]
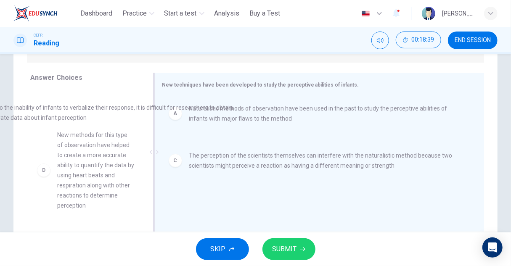
drag, startPoint x: 243, startPoint y: 163, endPoint x: 70, endPoint y: 127, distance: 177.1
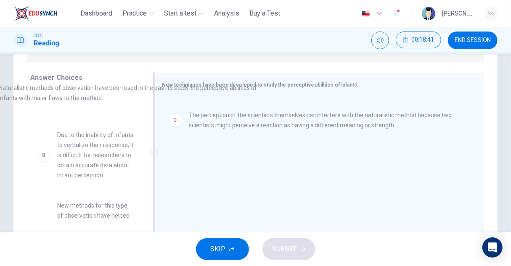
drag, startPoint x: 227, startPoint y: 117, endPoint x: 10, endPoint y: 89, distance: 218.8
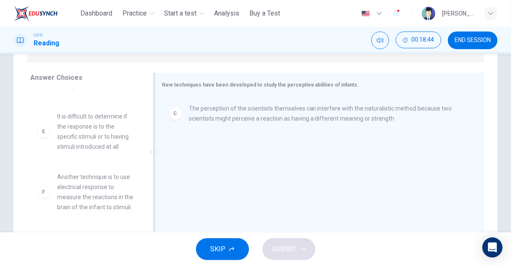
scroll to position [147, 0]
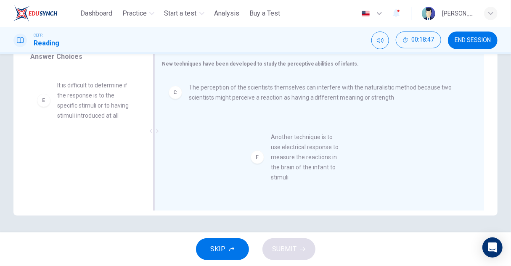
drag, startPoint x: 72, startPoint y: 169, endPoint x: 290, endPoint y: 159, distance: 218.5
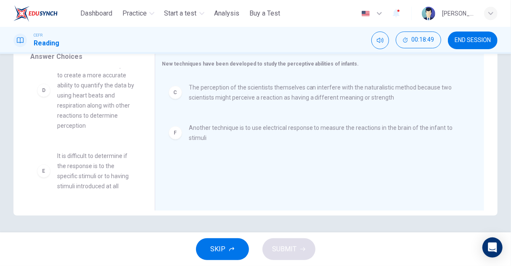
scroll to position [145, 0]
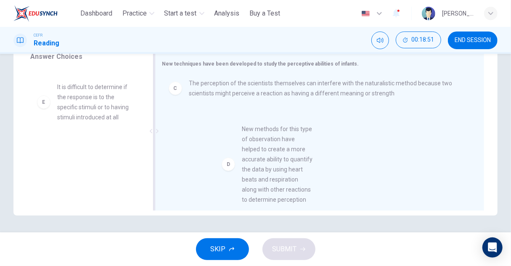
drag, startPoint x: 91, startPoint y: 135, endPoint x: 280, endPoint y: 167, distance: 191.9
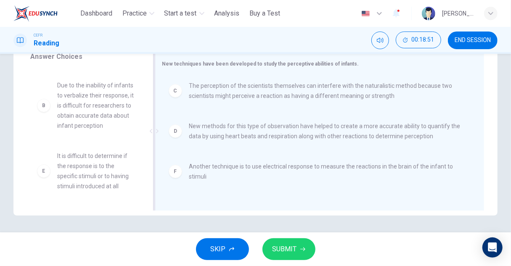
scroll to position [86, 0]
click at [285, 246] on span "SUBMIT" at bounding box center [285, 250] width 24 height 12
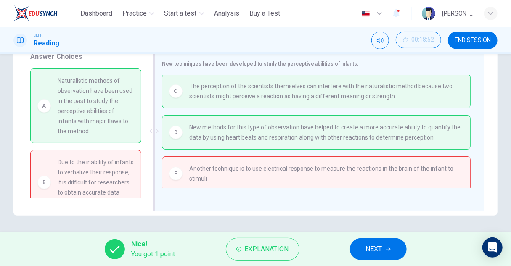
scroll to position [3, 0]
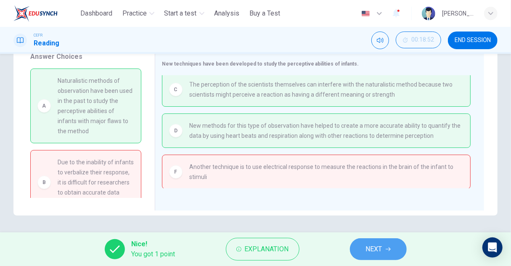
click at [395, 247] on button "NEXT" at bounding box center [378, 249] width 57 height 22
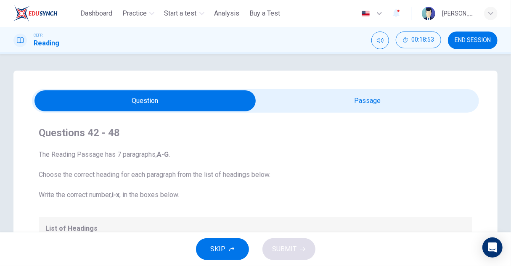
click at [458, 42] on span "END SESSION" at bounding box center [473, 40] width 36 height 7
